Goal: Find specific page/section: Find specific page/section

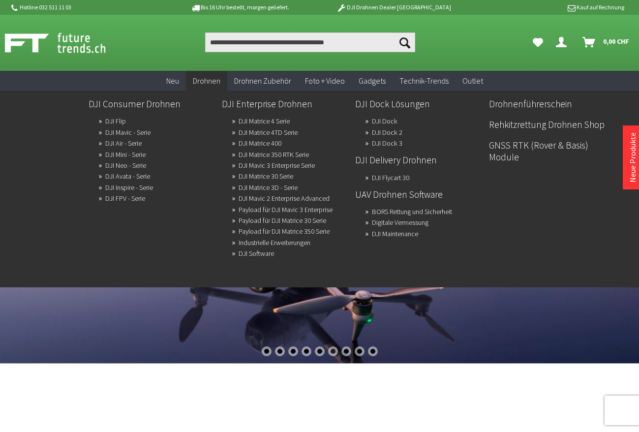
click at [213, 82] on span "Drohnen" at bounding box center [207, 81] width 28 height 10
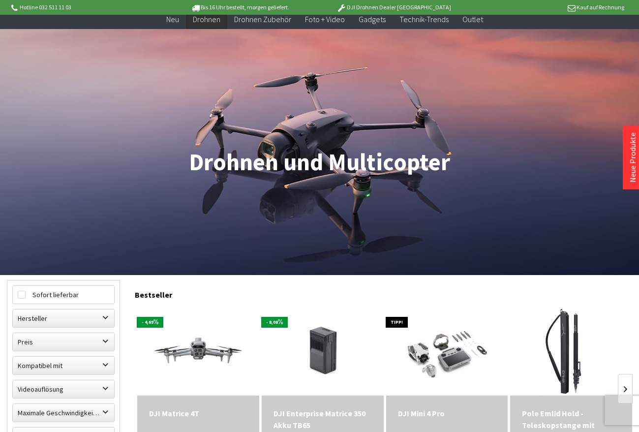
scroll to position [44, 0]
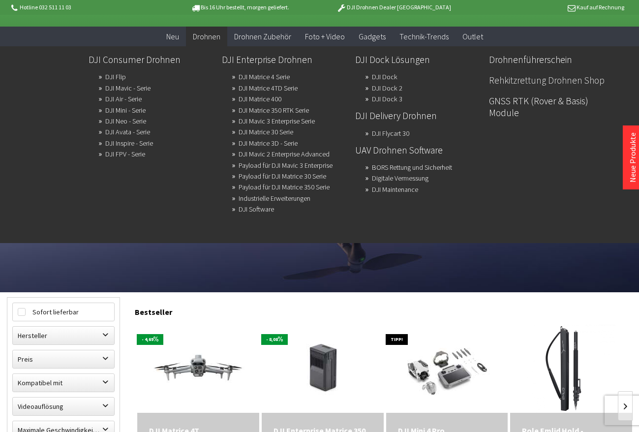
click at [528, 78] on link "Rehkitzrettung Drohnen Shop" at bounding box center [551, 80] width 125 height 17
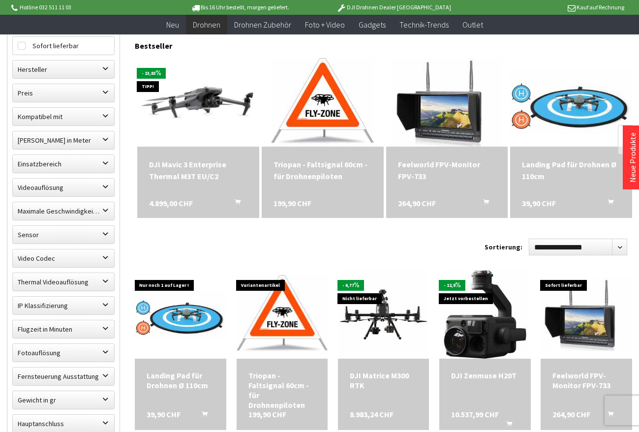
scroll to position [301, 0]
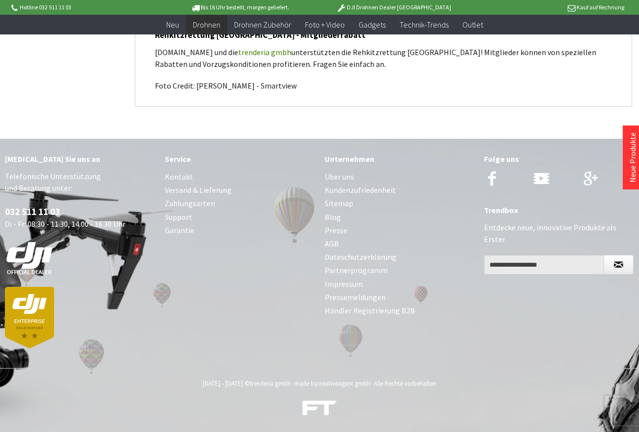
scroll to position [1416, 0]
click at [178, 178] on link "Kontakt" at bounding box center [240, 176] width 150 height 13
